Goal: Find contact information: Find contact information

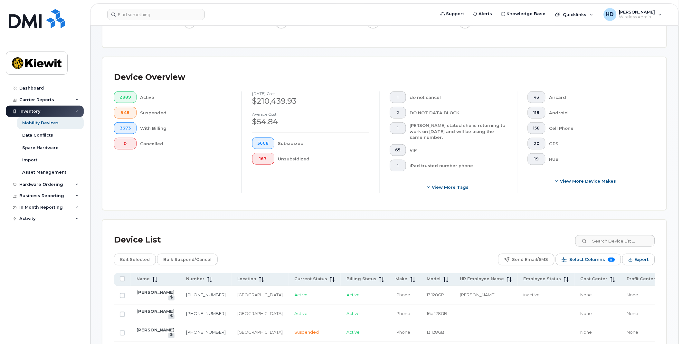
scroll to position [143, 0]
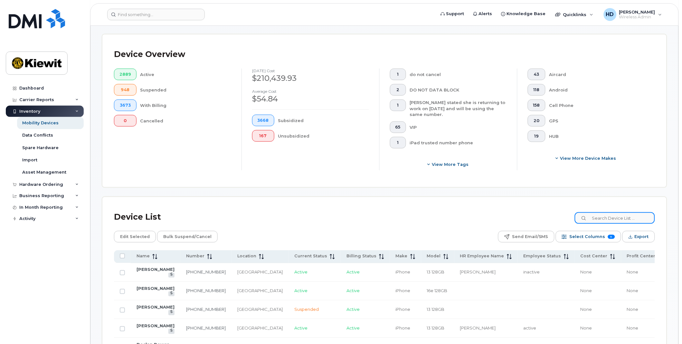
click at [617, 217] on input at bounding box center [615, 218] width 80 height 12
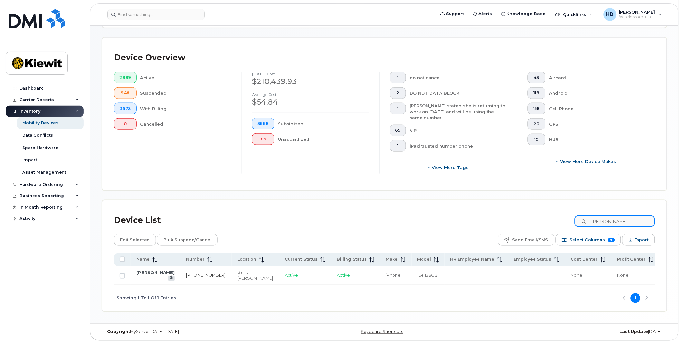
type input "frederic duclos"
click at [186, 273] on link "506-609-0875" at bounding box center [206, 275] width 40 height 5
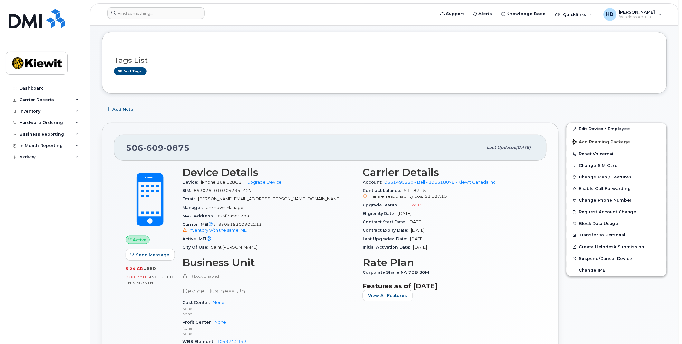
scroll to position [72, 0]
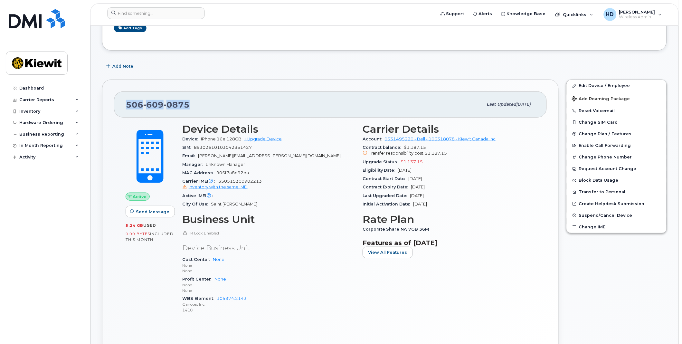
drag, startPoint x: 191, startPoint y: 102, endPoint x: 129, endPoint y: 105, distance: 62.6
click at [129, 105] on div "[PHONE_NUMBER]" at bounding box center [304, 105] width 357 height 14
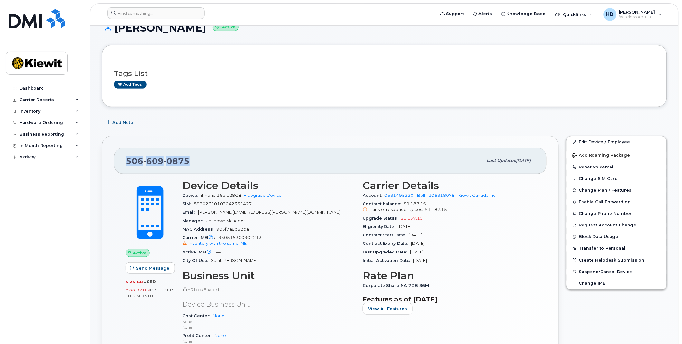
scroll to position [0, 0]
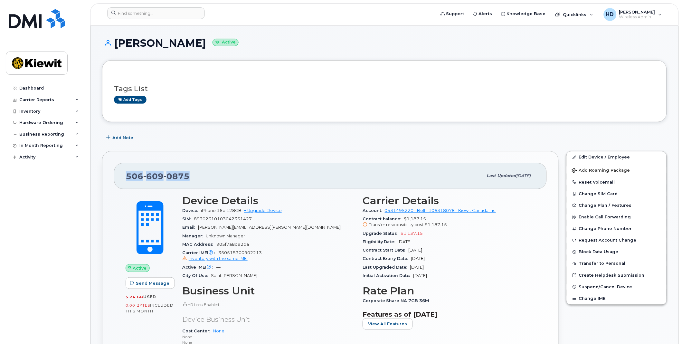
copy span "[PHONE_NUMBER]"
